Goal: Task Accomplishment & Management: Manage account settings

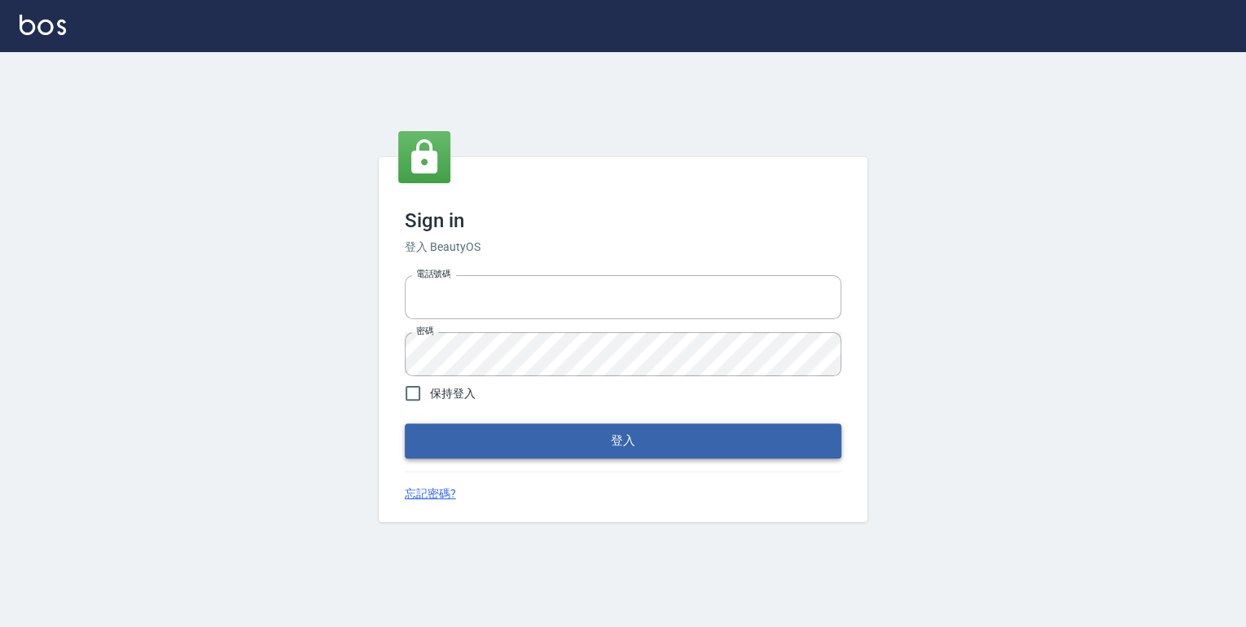
type input "0952331713"
click at [553, 430] on button "登入" at bounding box center [623, 441] width 437 height 34
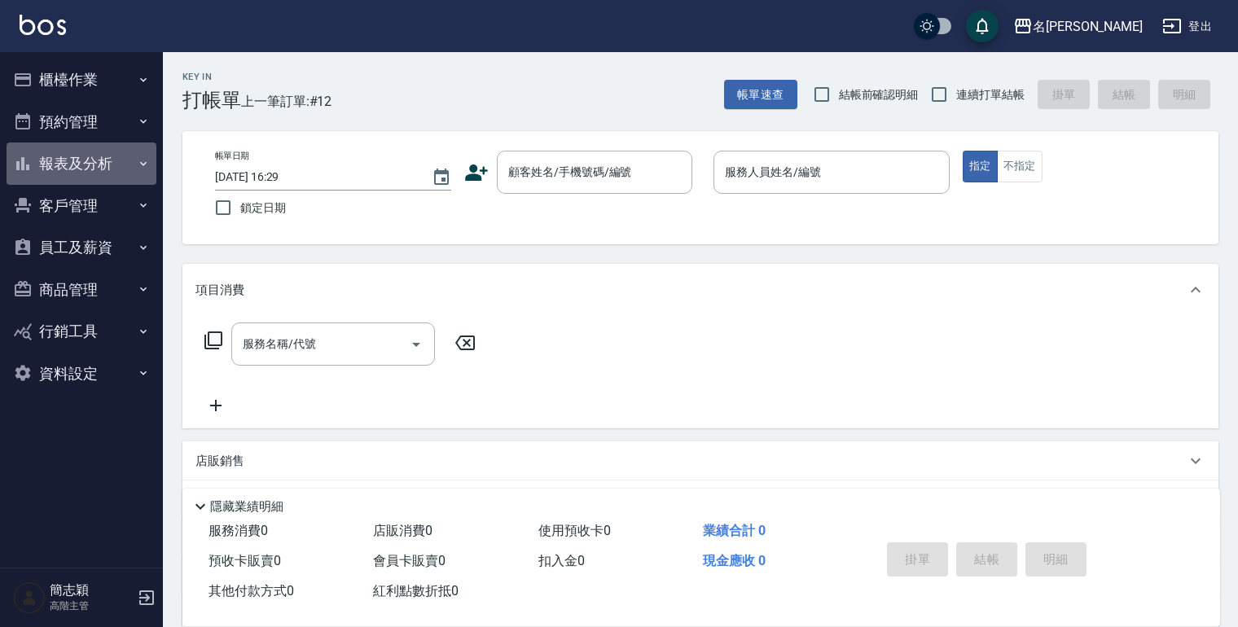
click at [143, 163] on icon "button" at bounding box center [143, 163] width 13 height 13
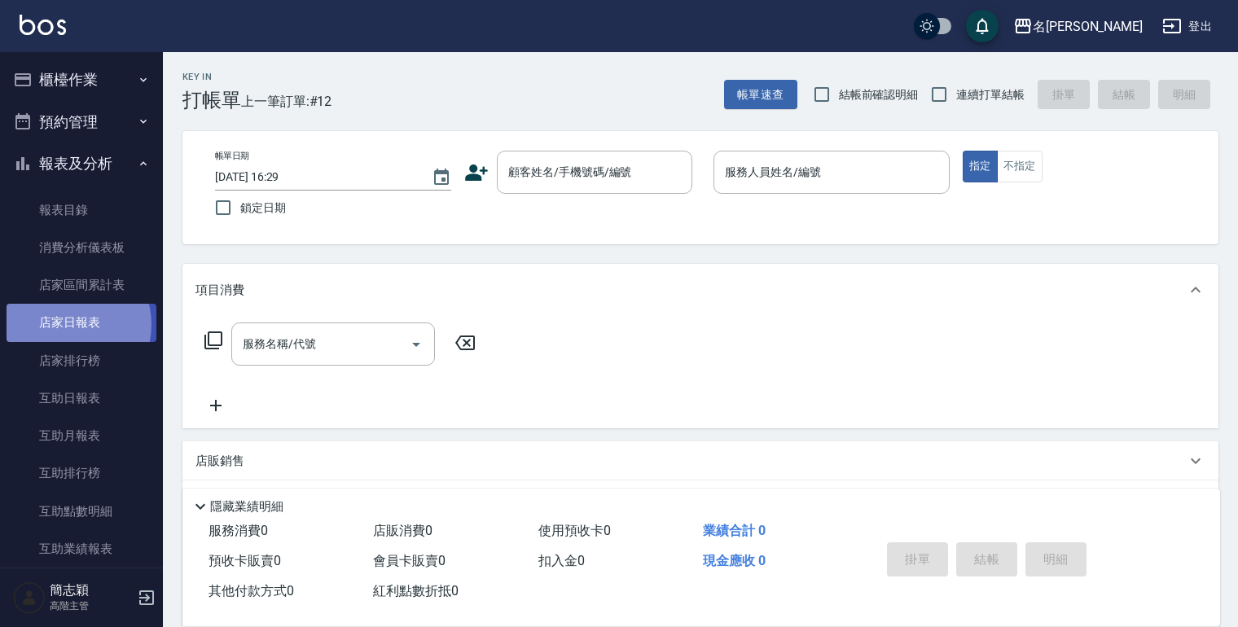
click at [71, 324] on link "店家日報表" at bounding box center [82, 322] width 150 height 37
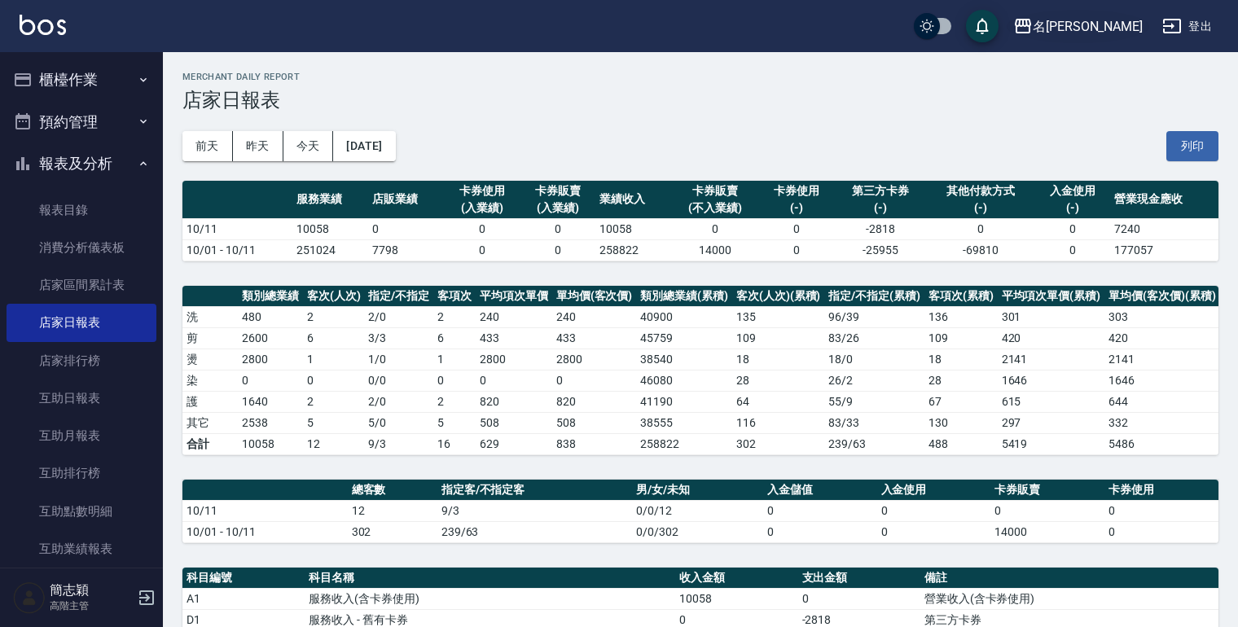
click at [1031, 20] on icon "button" at bounding box center [1023, 26] width 16 height 15
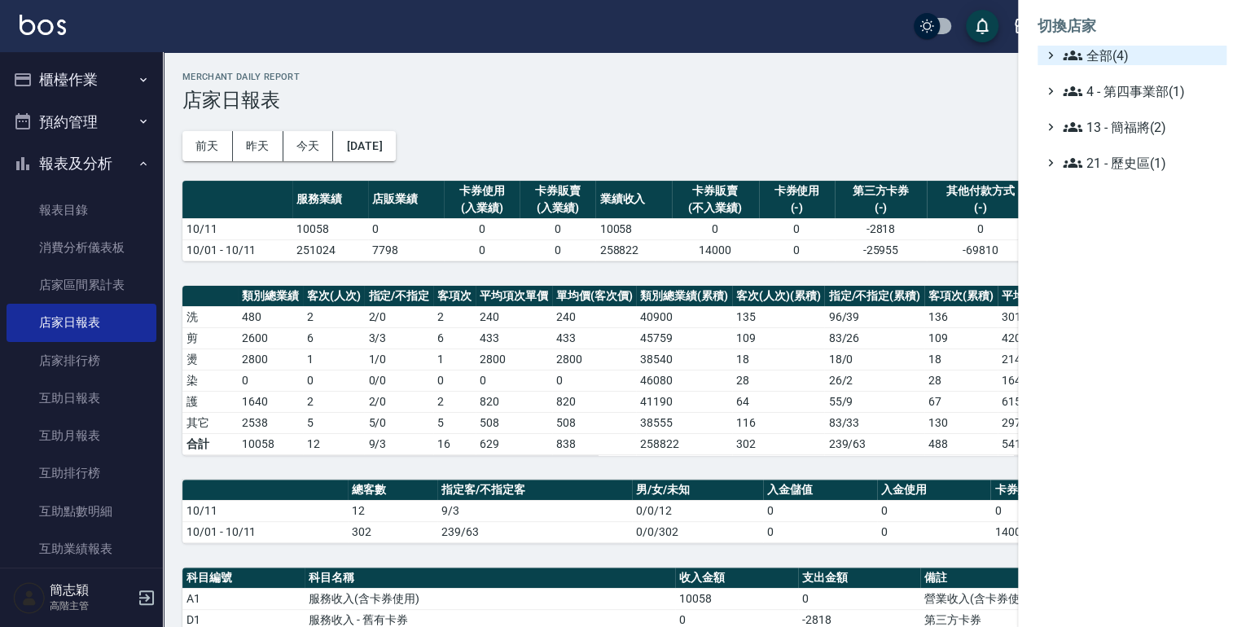
click at [1060, 48] on div "全部(4)" at bounding box center [1140, 56] width 160 height 20
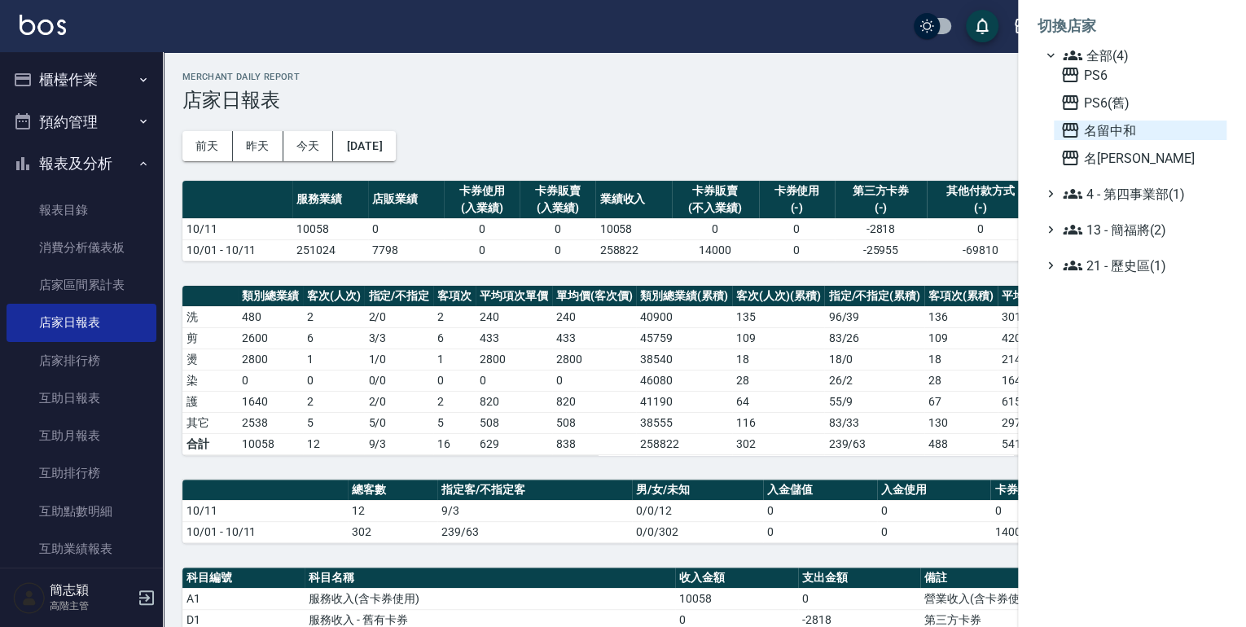
click at [1068, 125] on icon at bounding box center [1070, 131] width 20 height 20
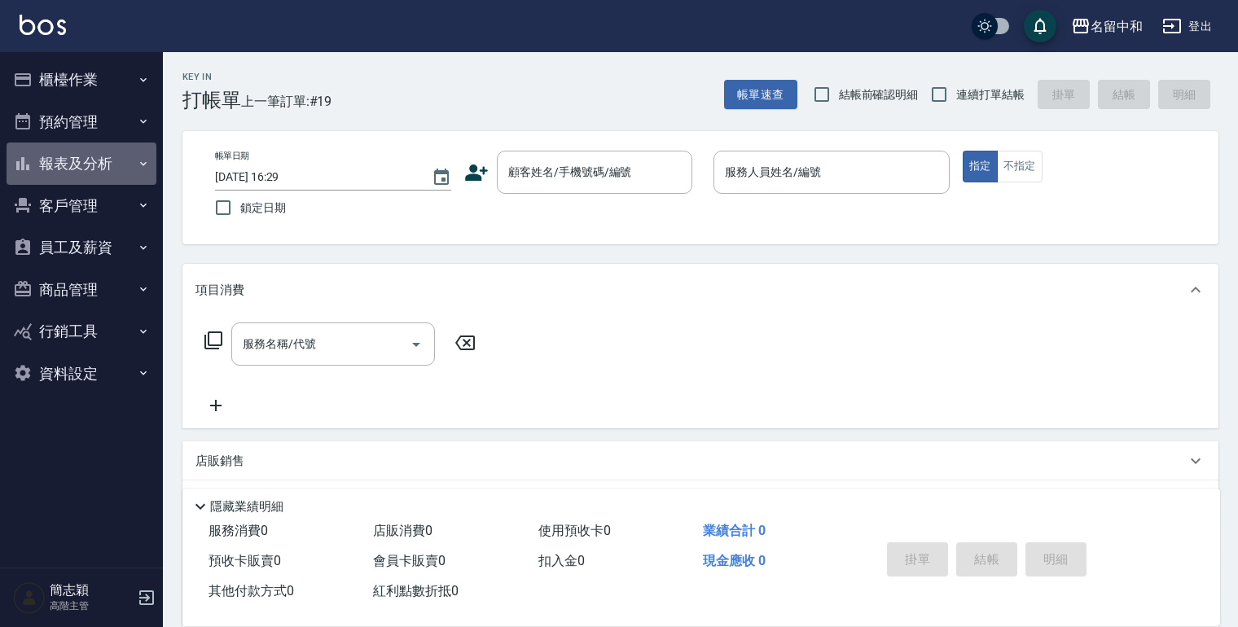
click at [140, 165] on icon "button" at bounding box center [143, 163] width 13 height 13
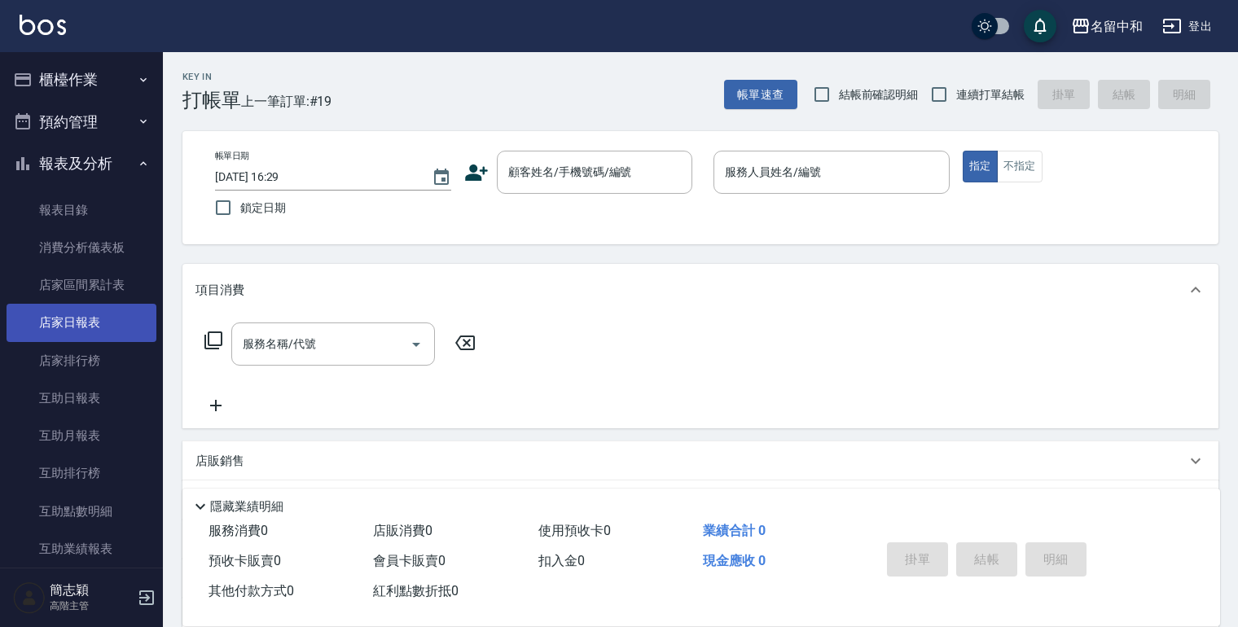
click at [72, 323] on link "店家日報表" at bounding box center [82, 322] width 150 height 37
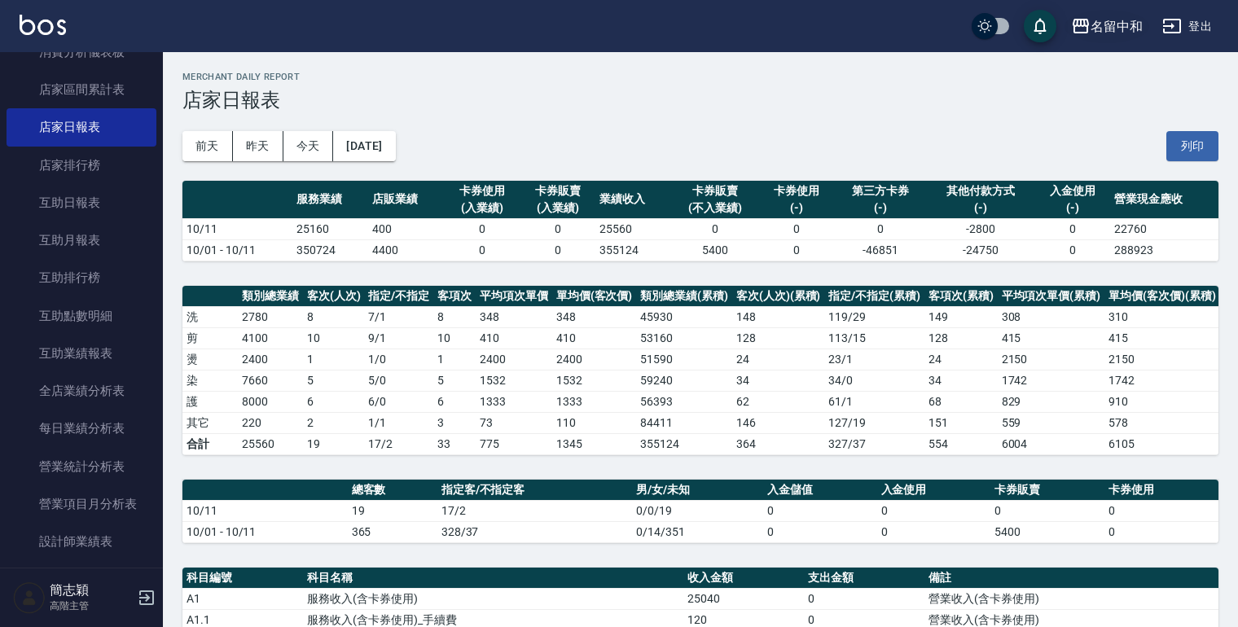
click at [1082, 31] on icon "button" at bounding box center [1081, 26] width 20 height 20
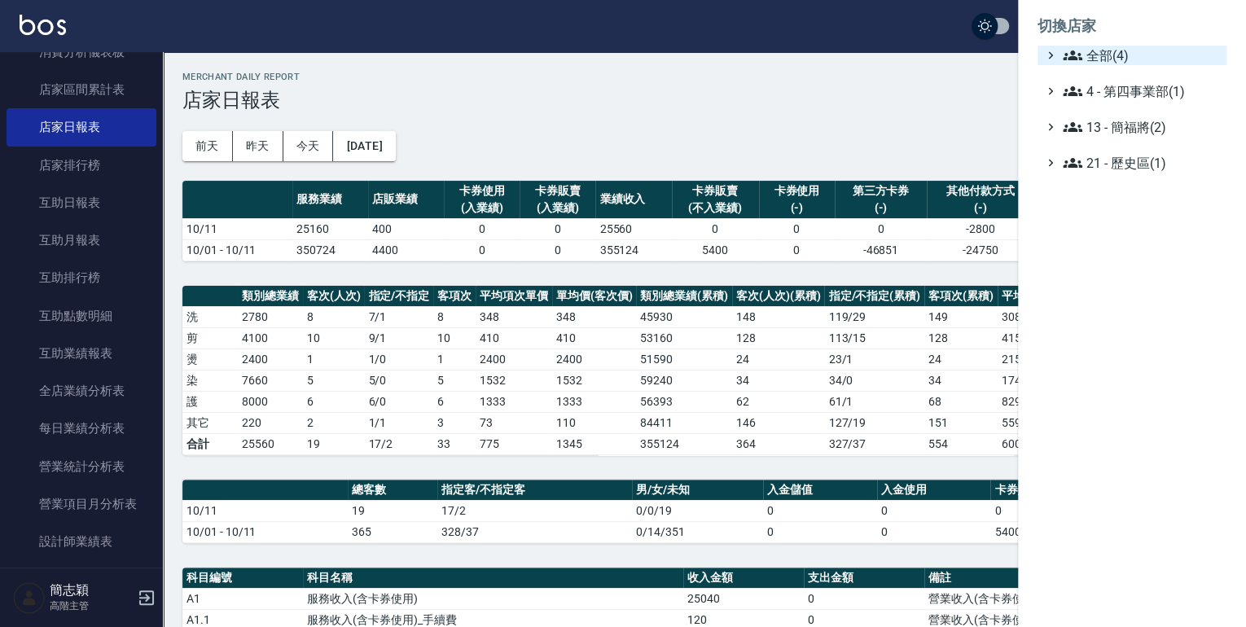
click at [1065, 60] on icon at bounding box center [1073, 56] width 20 height 20
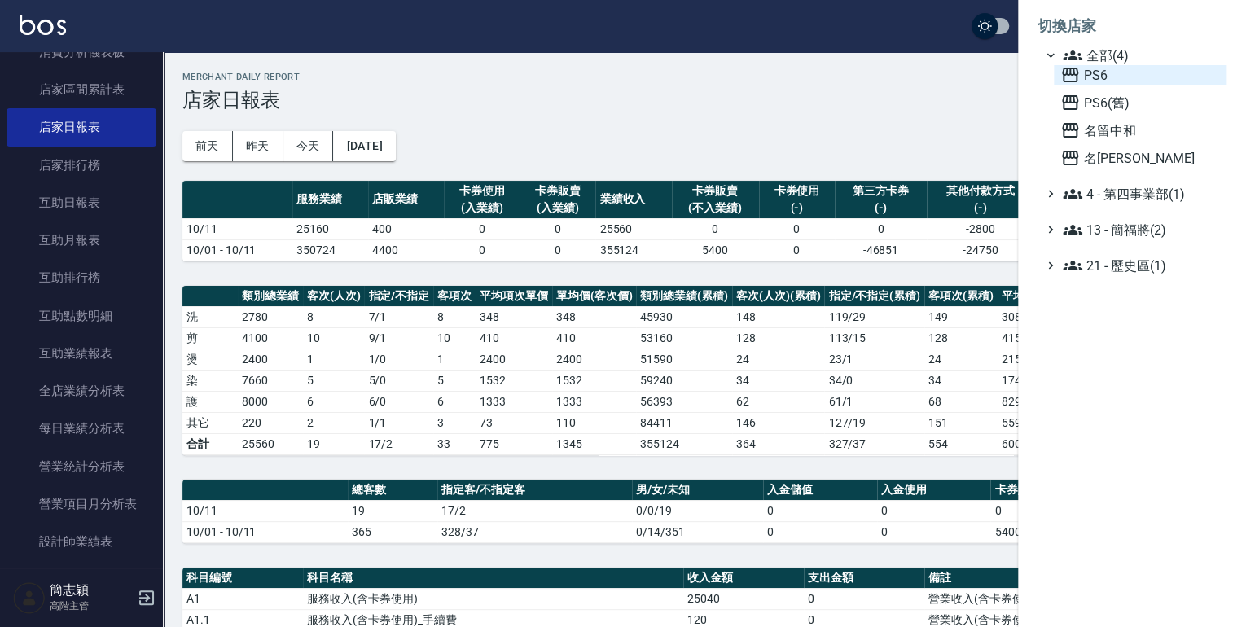
click at [1059, 74] on div "PS6" at bounding box center [1140, 75] width 173 height 20
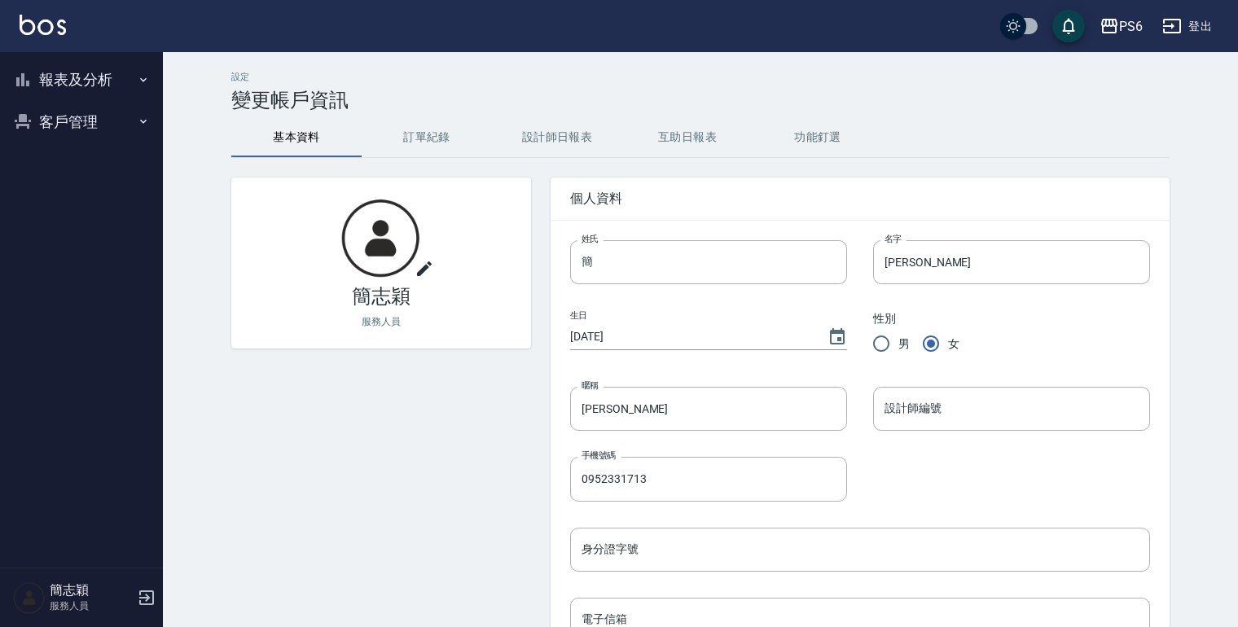
click at [144, 77] on icon "button" at bounding box center [143, 79] width 13 height 13
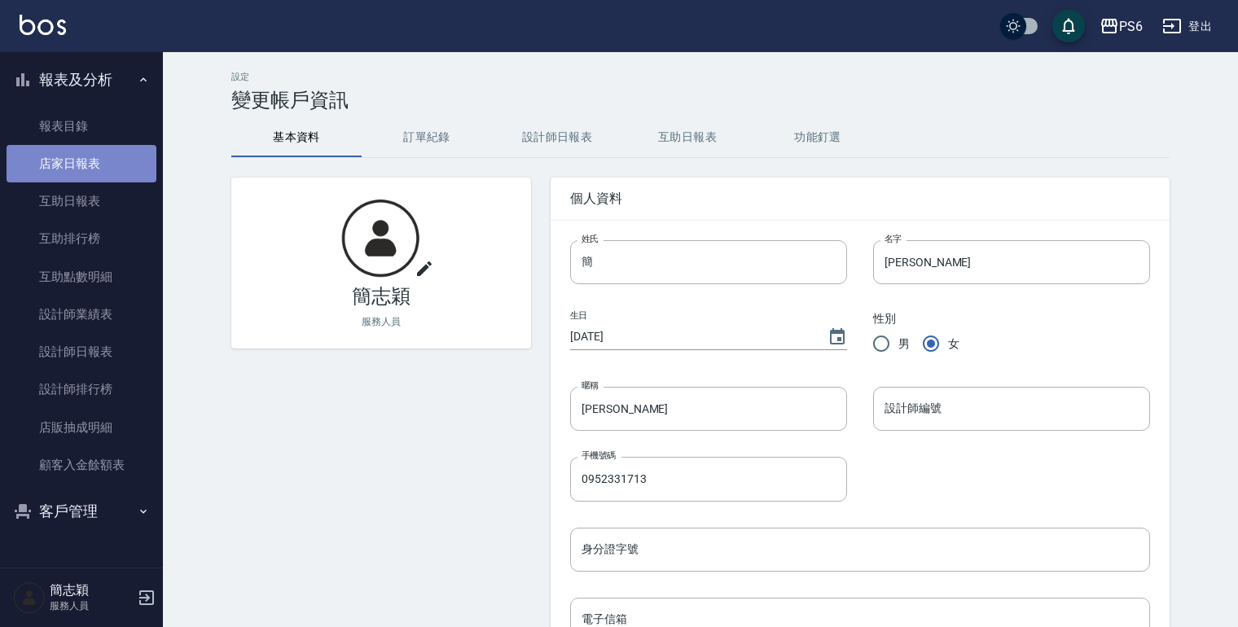
click at [90, 167] on link "店家日報表" at bounding box center [82, 163] width 150 height 37
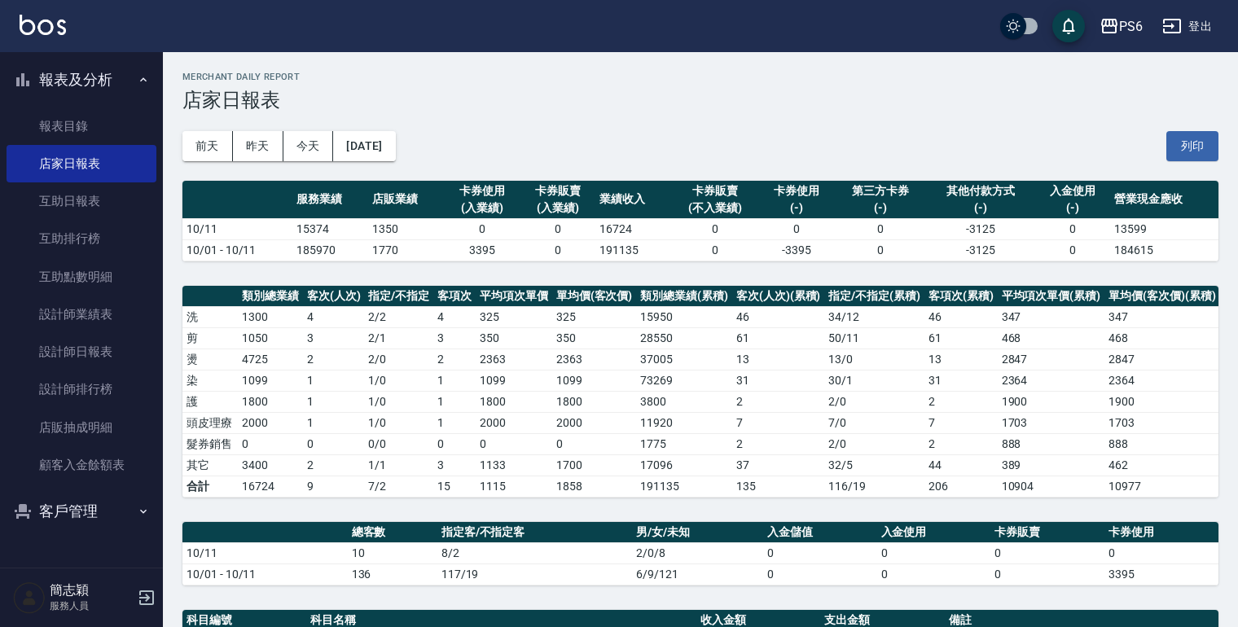
click at [1192, 20] on button "登出" at bounding box center [1187, 26] width 63 height 30
